Goal: Information Seeking & Learning: Learn about a topic

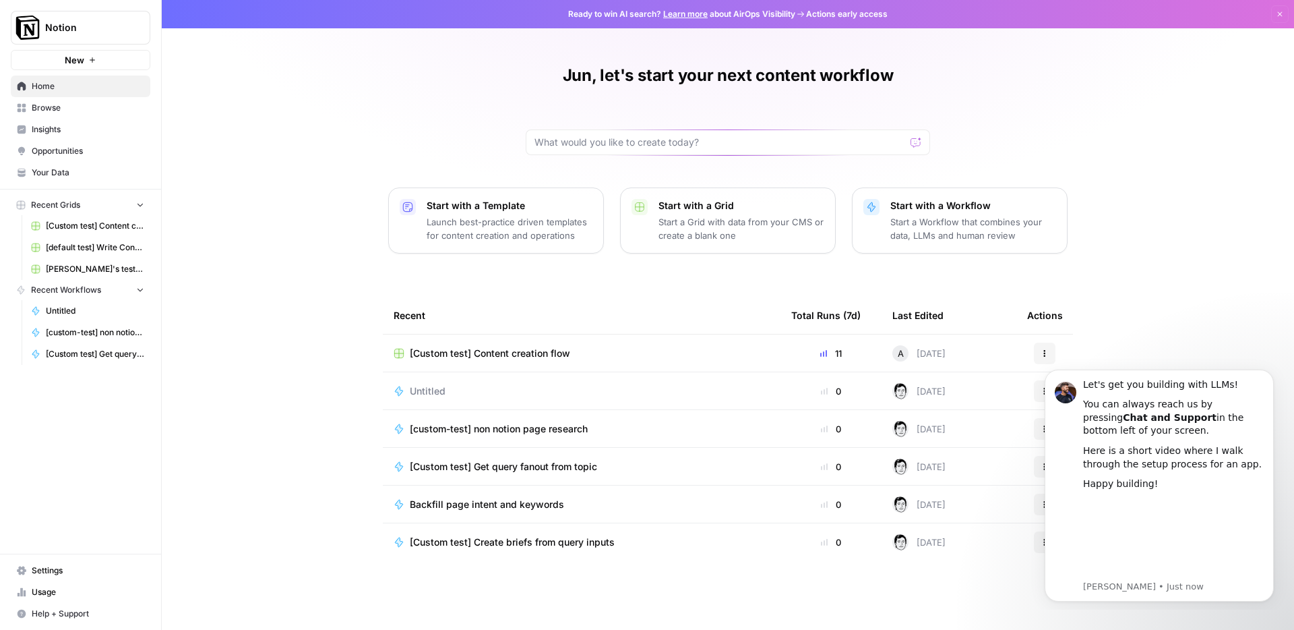
click at [47, 124] on span "Insights" at bounding box center [88, 129] width 113 height 12
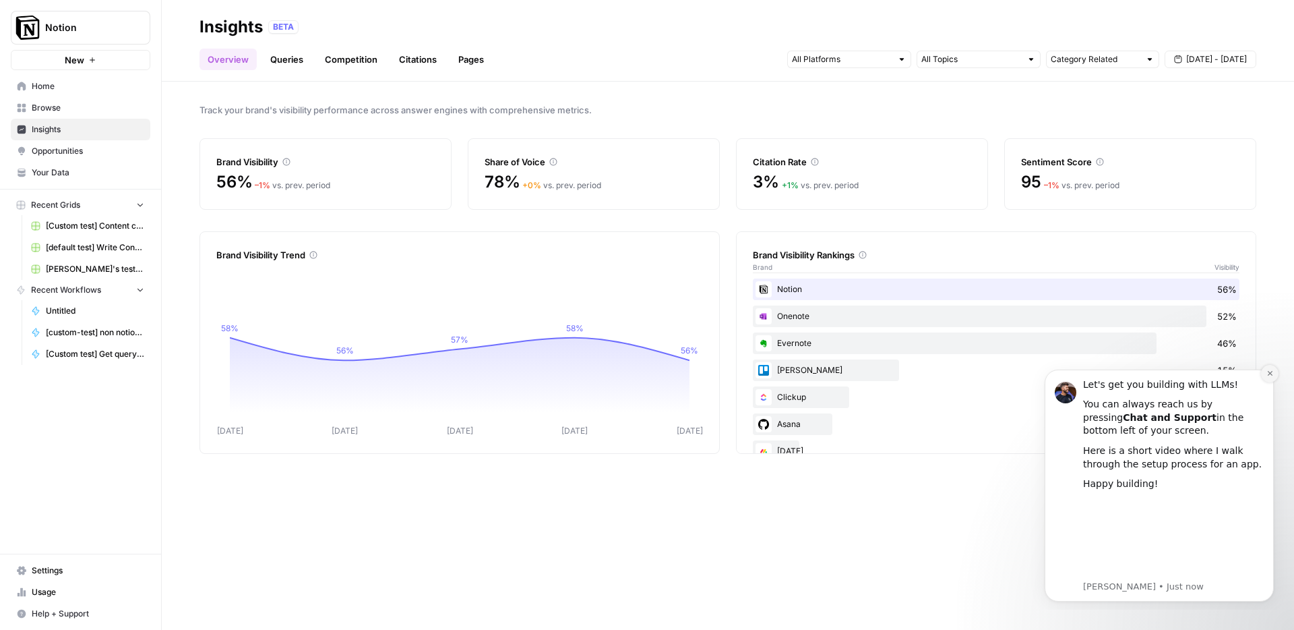
click at [1271, 373] on icon "Dismiss notification" at bounding box center [1269, 372] width 7 height 7
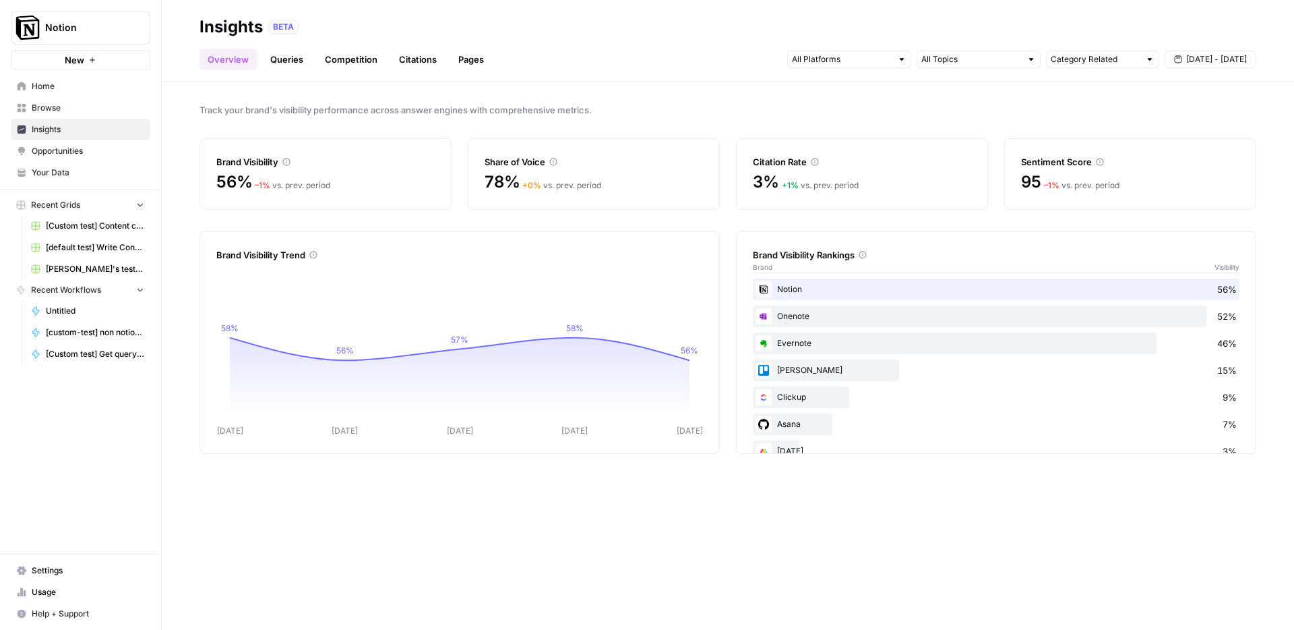
click at [876, 316] on div "Onenote 52%" at bounding box center [996, 316] width 487 height 22
click at [854, 51] on div at bounding box center [849, 60] width 124 height 18
click at [834, 103] on span "ChatGPT" at bounding box center [848, 107] width 69 height 13
click at [835, 111] on span "ChatGPT" at bounding box center [854, 107] width 81 height 13
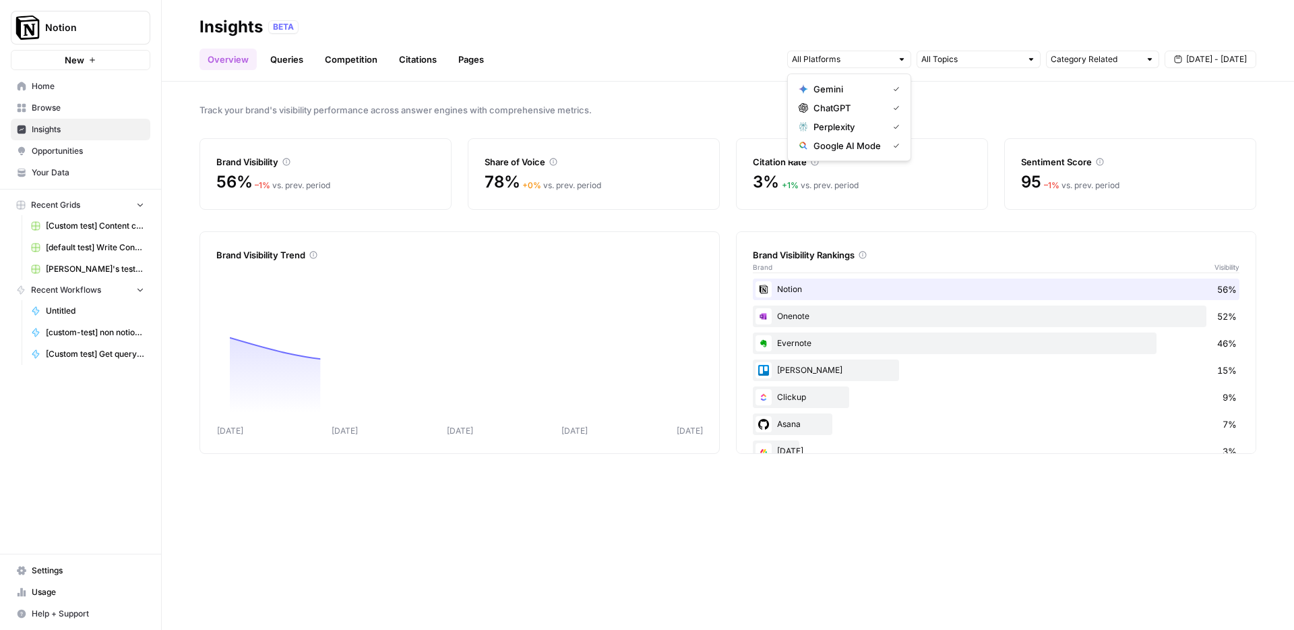
click at [836, 125] on span "Perplexity" at bounding box center [848, 126] width 69 height 13
click at [840, 149] on span "Google AI Mode" at bounding box center [848, 145] width 69 height 13
click at [840, 88] on span "Gemini" at bounding box center [848, 88] width 69 height 13
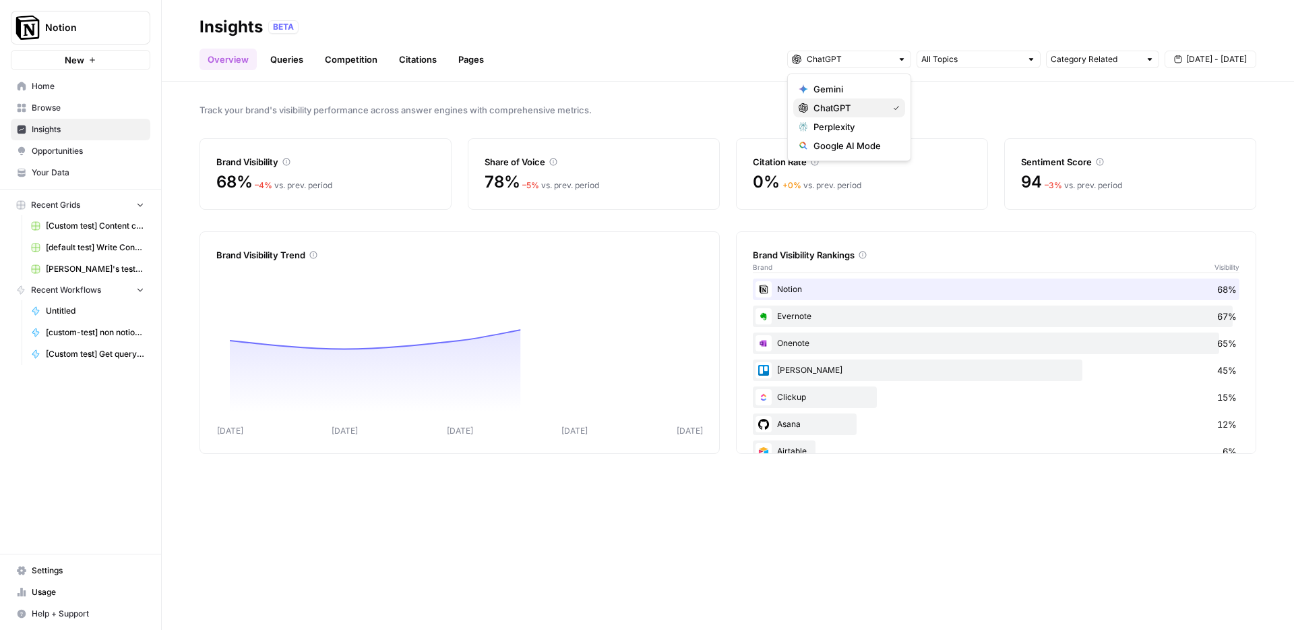
click at [846, 104] on span "ChatGPT" at bounding box center [848, 107] width 69 height 13
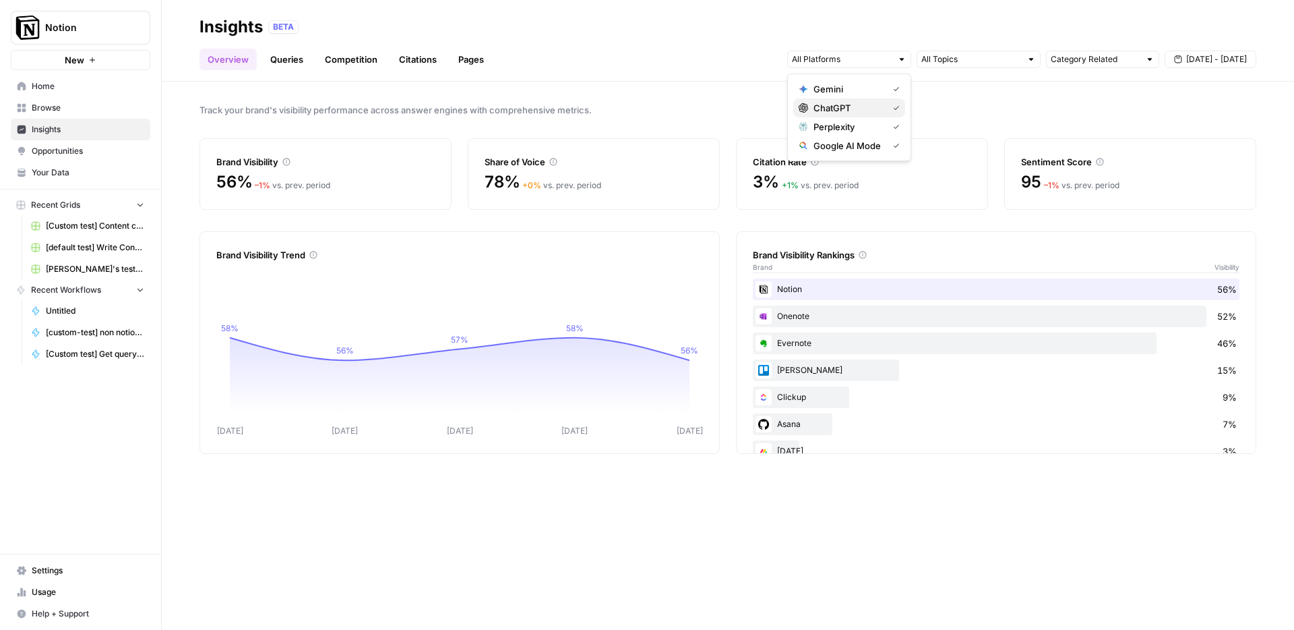
click at [849, 108] on span "ChatGPT" at bounding box center [848, 107] width 69 height 13
click at [849, 142] on span "Google AI Mode" at bounding box center [848, 145] width 69 height 13
click at [859, 127] on span "Perplexity" at bounding box center [848, 126] width 69 height 13
click at [691, 99] on div "Track your brand's visibility performance across answer engines with comprehens…" at bounding box center [728, 356] width 1132 height 548
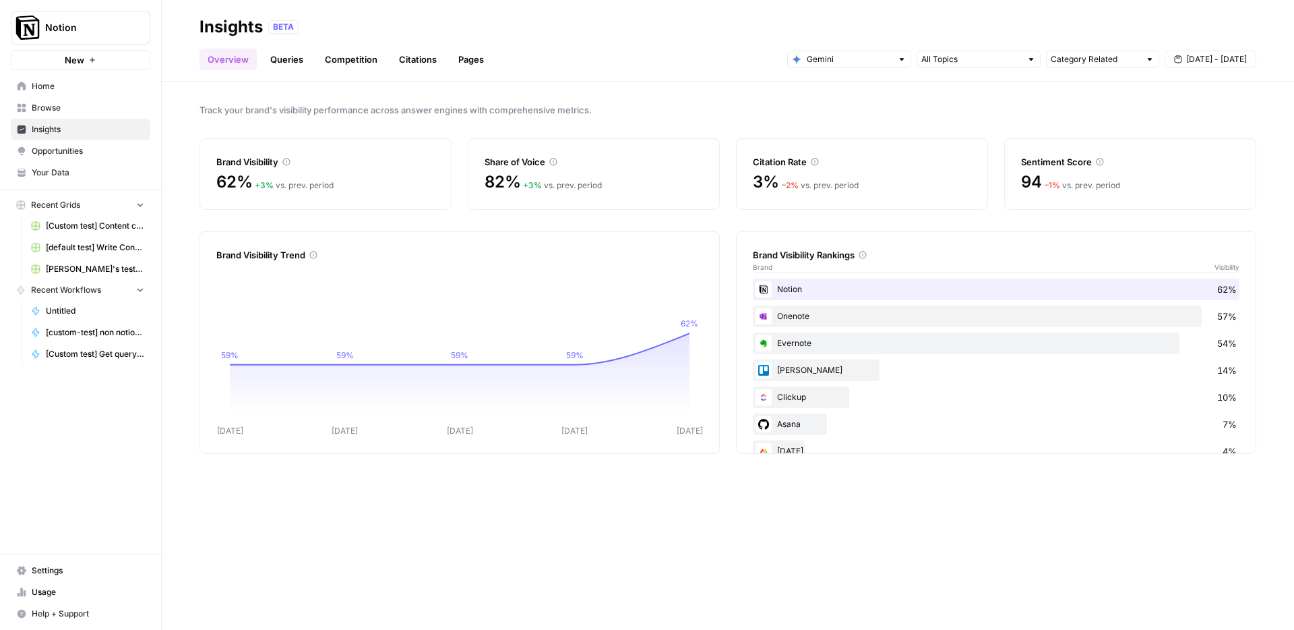
click at [282, 65] on link "Queries" at bounding box center [286, 60] width 49 height 22
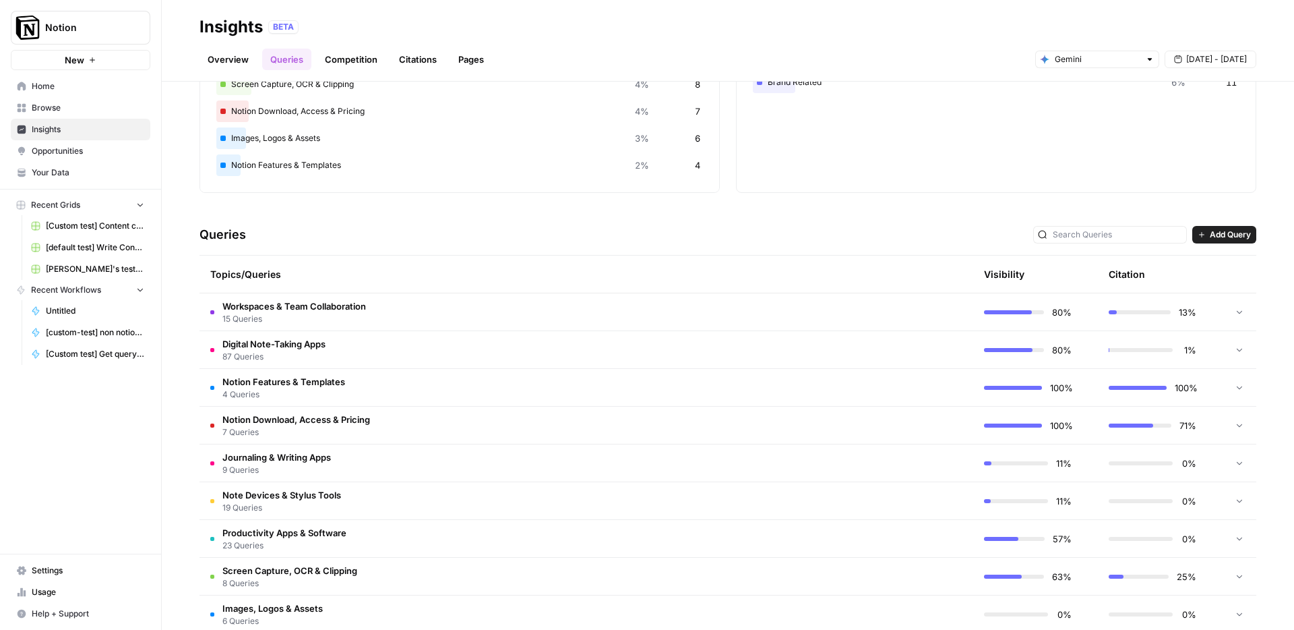
scroll to position [166, 0]
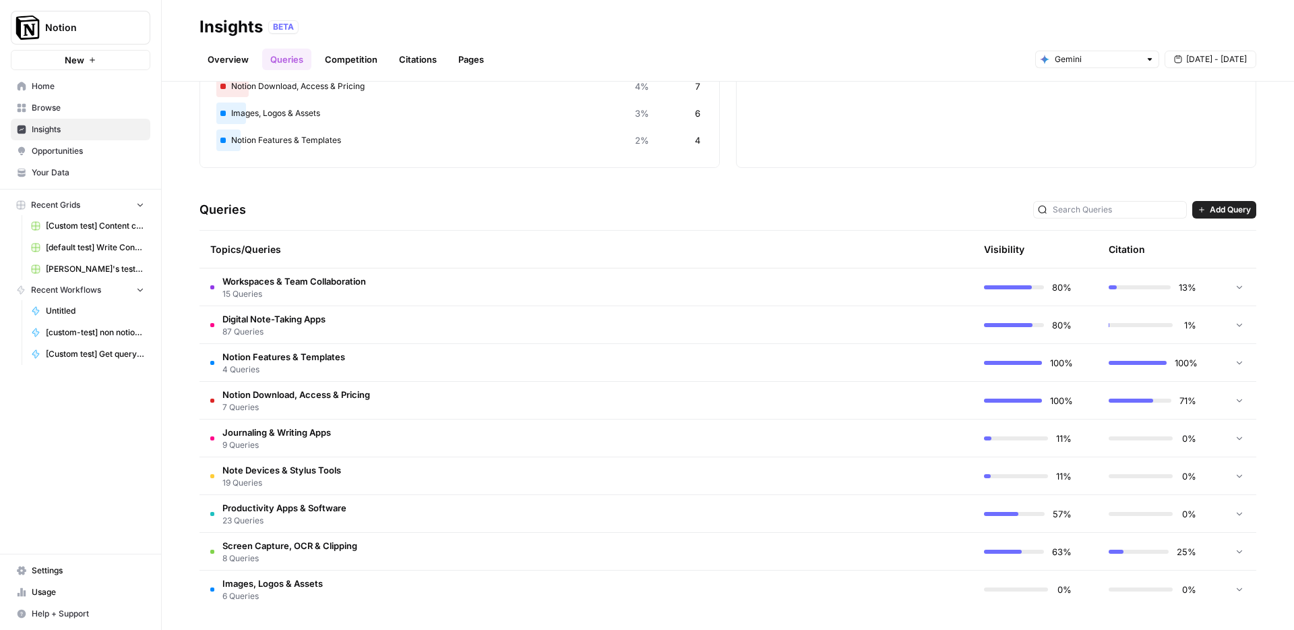
click at [570, 156] on div "Digital Note-Taking Apps 49% 87 Productivity Apps & Software 13% 23 Note Device…" at bounding box center [459, 40] width 487 height 253
click at [429, 446] on td "Journaling & Writing Apps 9 Queries" at bounding box center [523, 437] width 646 height 37
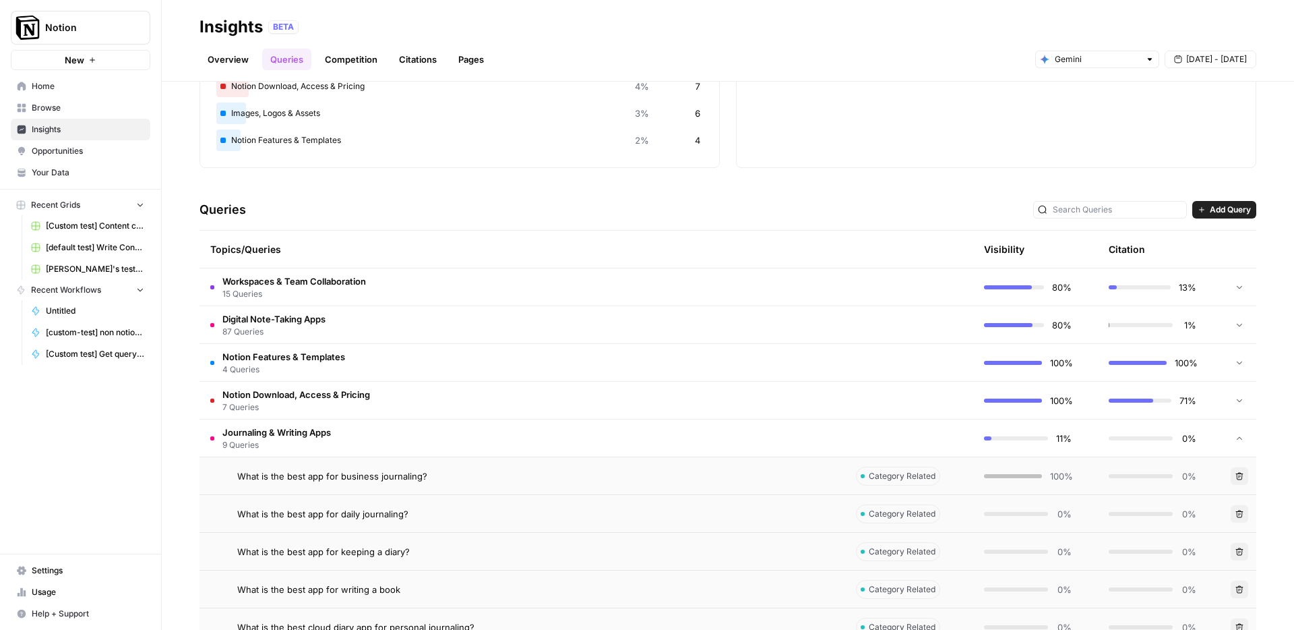
click at [425, 438] on td "Journaling & Writing Apps 9 Queries" at bounding box center [523, 437] width 646 height 37
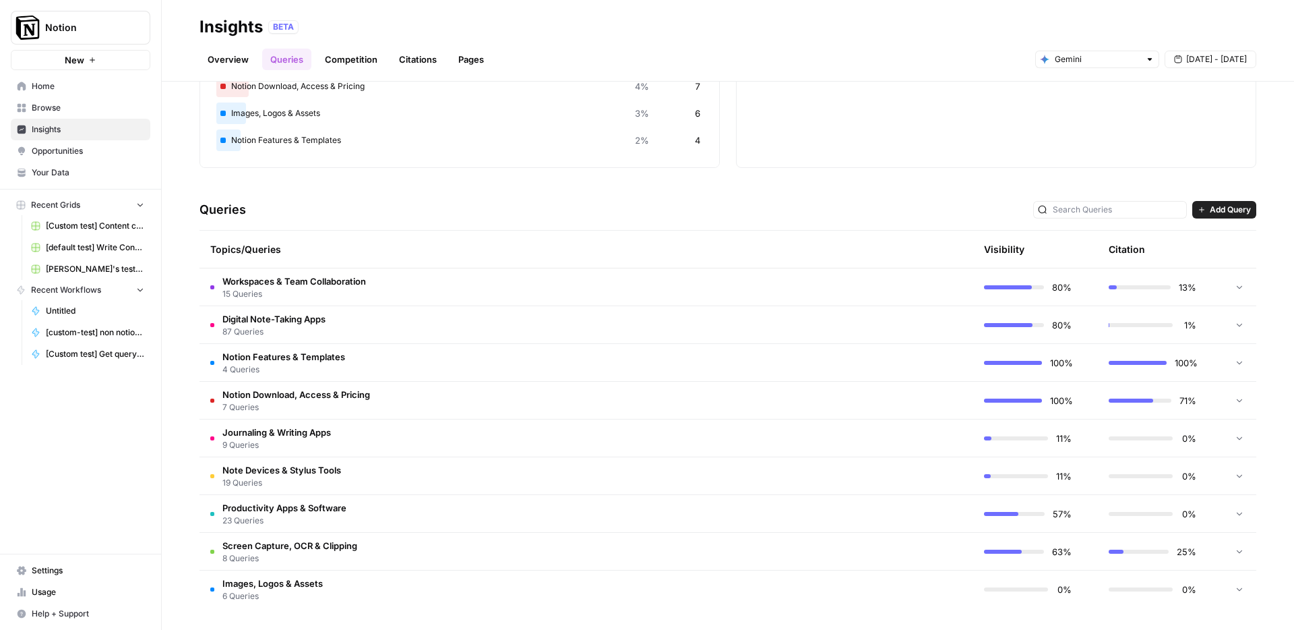
click at [67, 142] on link "Opportunities" at bounding box center [81, 151] width 140 height 22
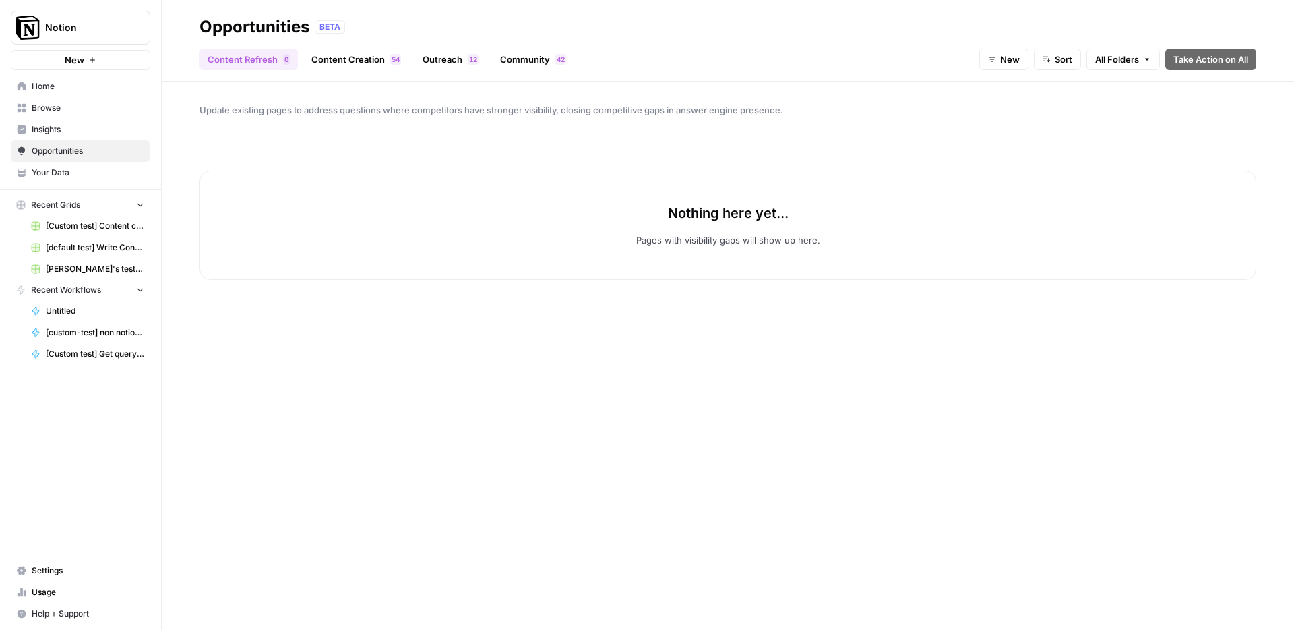
click at [346, 72] on header "Opportunities BETA Content Refresh 0 Content Creation 4 5 Outreach 2 1 Communit…" at bounding box center [728, 41] width 1132 height 82
click at [346, 60] on link "Content Creation 4 5" at bounding box center [356, 60] width 106 height 22
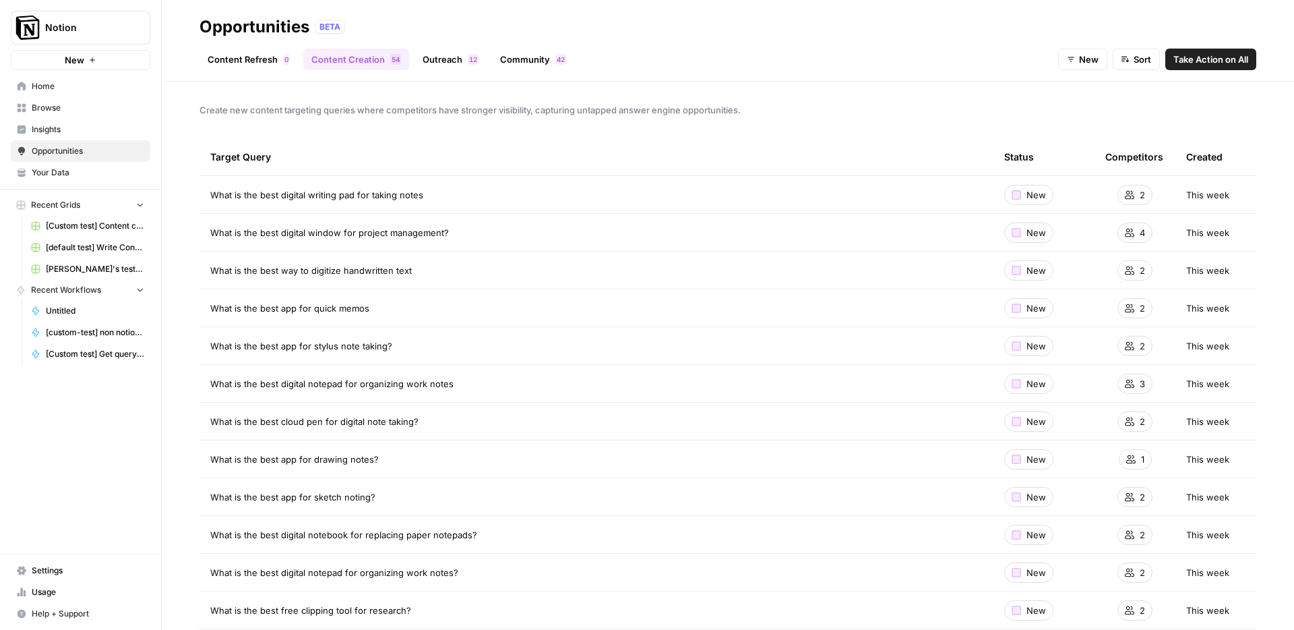
click at [253, 47] on div "Content Refresh 0 Content Creation 4 5 Outreach 2 1 Community 2 4 New Sort Take…" at bounding box center [728, 54] width 1057 height 32
click at [225, 53] on link "Content Refresh 0" at bounding box center [249, 60] width 98 height 22
